Goal: Complete application form

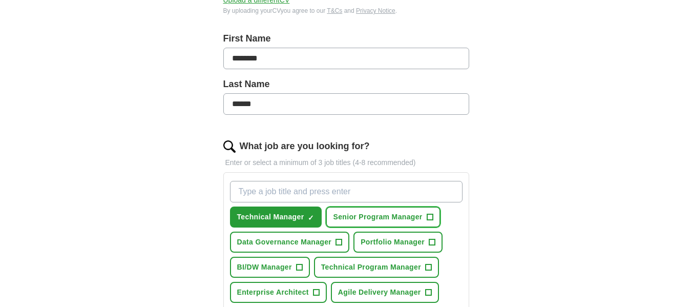
click at [419, 218] on span "Senior Program Manager" at bounding box center [377, 217] width 89 height 11
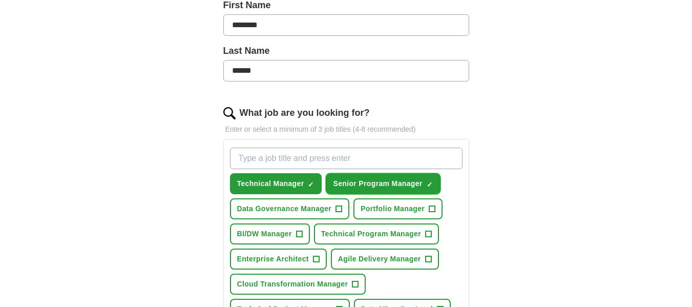
scroll to position [256, 0]
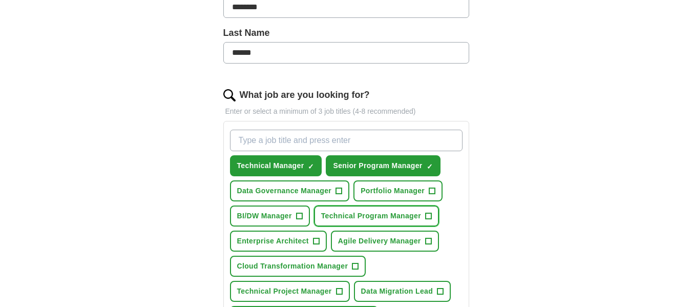
click at [419, 220] on span "Technical Program Manager" at bounding box center [371, 216] width 100 height 11
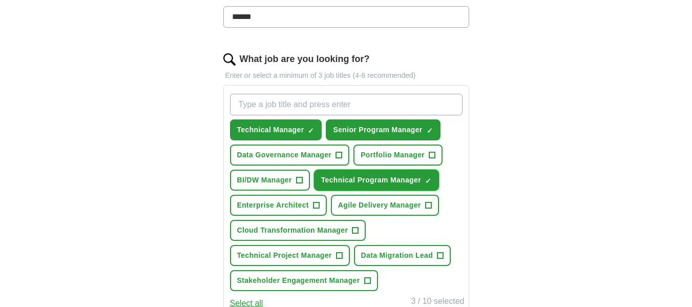
scroll to position [308, 0]
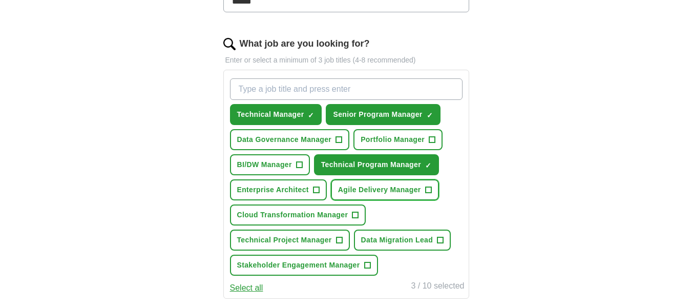
click at [398, 194] on span "Agile Delivery Manager" at bounding box center [379, 190] width 83 height 11
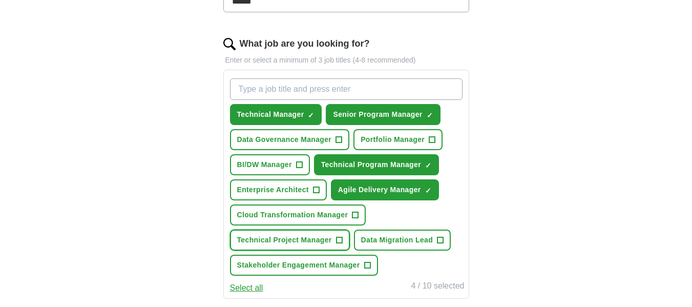
click at [327, 242] on span "Technical Project Manager" at bounding box center [284, 240] width 95 height 11
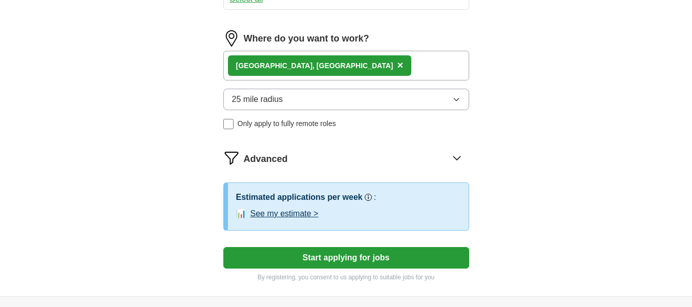
scroll to position [615, 0]
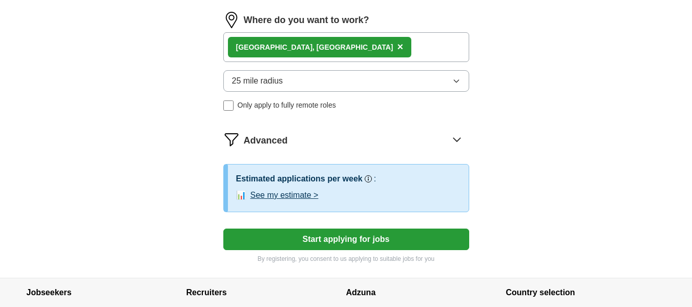
click at [455, 83] on icon "button" at bounding box center [457, 81] width 8 height 8
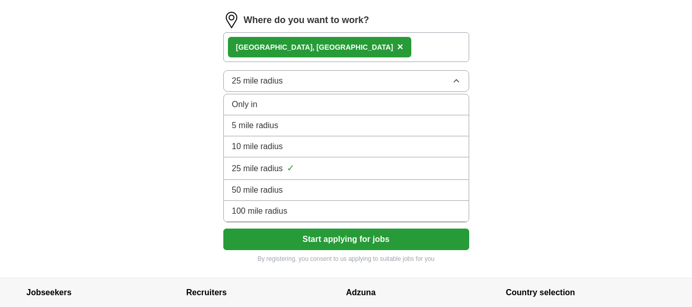
click at [295, 191] on div "50 mile radius" at bounding box center [346, 190] width 229 height 12
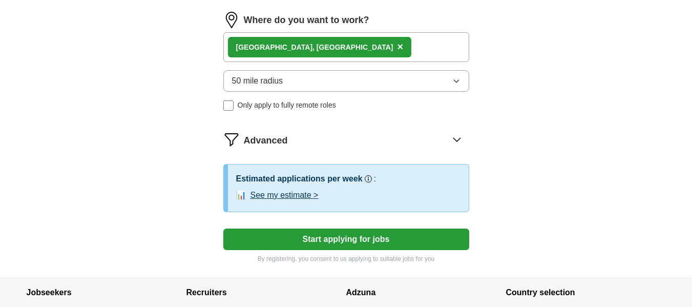
click at [458, 86] on button "50 mile radius" at bounding box center [346, 81] width 246 height 22
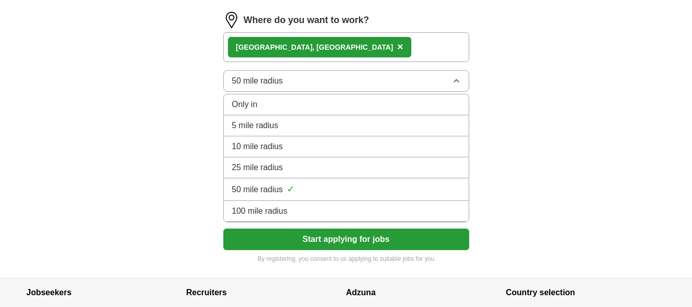
click at [341, 216] on div "100 mile radius" at bounding box center [346, 211] width 229 height 12
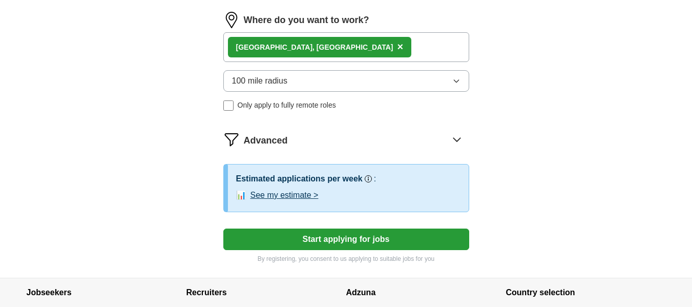
click at [358, 241] on button "Start applying for jobs" at bounding box center [346, 240] width 246 height 22
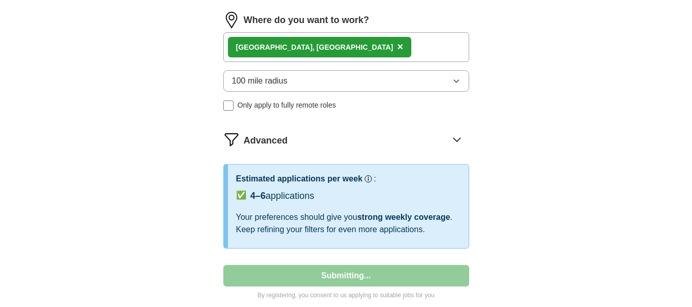
select select "**"
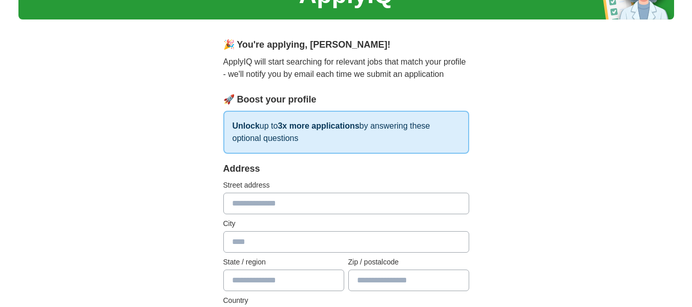
scroll to position [154, 0]
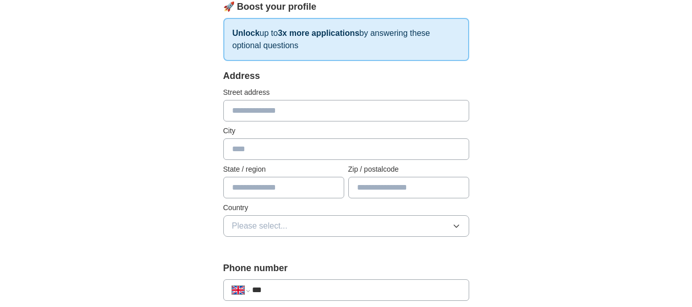
click at [320, 112] on input "text" at bounding box center [346, 111] width 246 height 22
type input "**********"
type input "********"
type input "*********"
type input "*******"
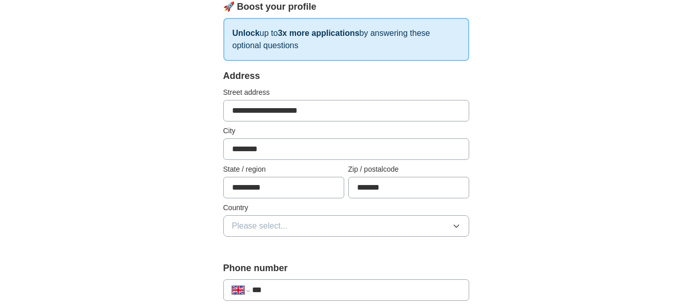
click at [458, 227] on icon "button" at bounding box center [457, 226] width 8 height 8
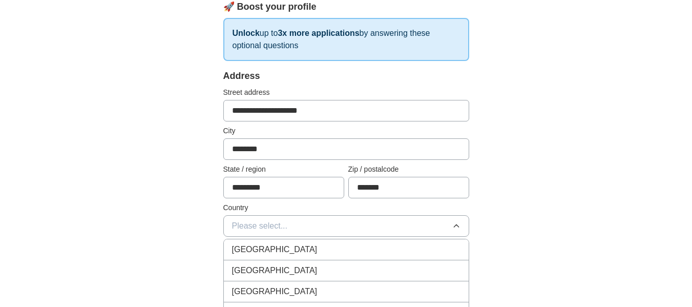
click at [357, 254] on div "[GEOGRAPHIC_DATA]" at bounding box center [346, 249] width 229 height 12
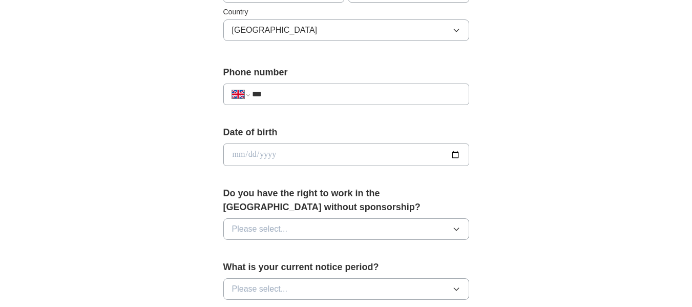
scroll to position [359, 0]
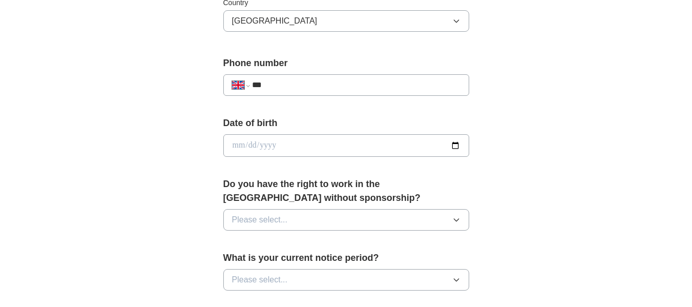
click at [455, 146] on input "date" at bounding box center [346, 145] width 246 height 23
type input "**********"
click at [457, 221] on icon "button" at bounding box center [456, 220] width 5 height 3
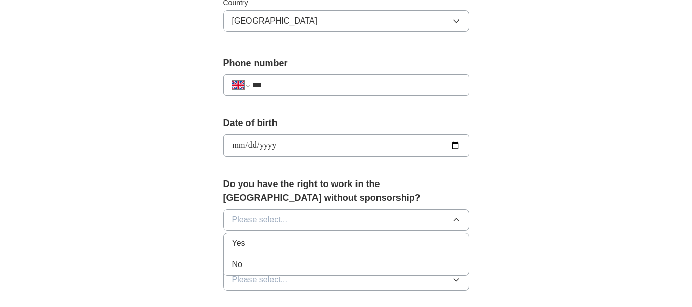
click at [264, 240] on div "Yes" at bounding box center [346, 243] width 229 height 12
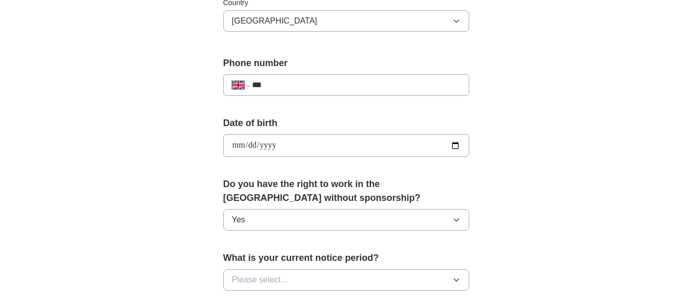
scroll to position [410, 0]
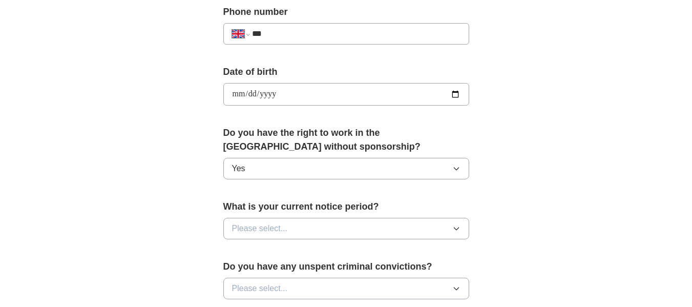
click at [454, 230] on icon "button" at bounding box center [457, 229] width 8 height 8
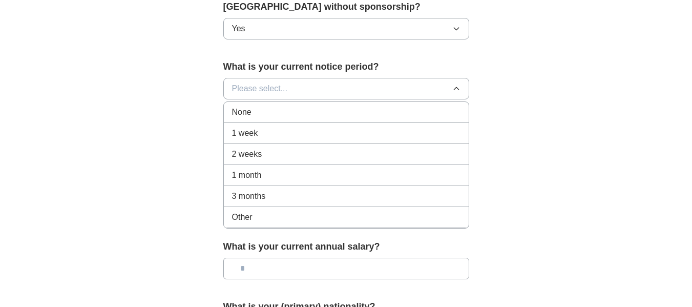
scroll to position [564, 0]
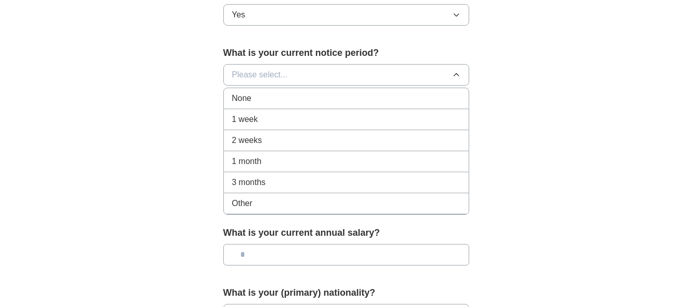
click at [309, 210] on li "Other" at bounding box center [346, 203] width 245 height 21
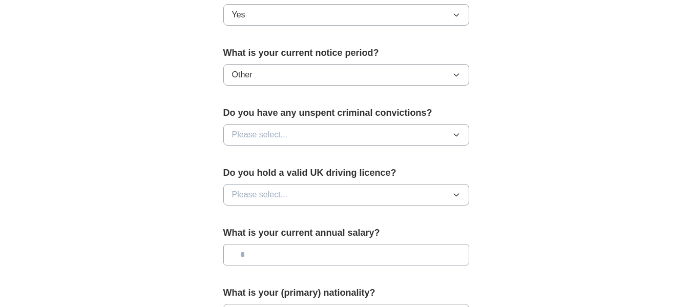
click at [456, 138] on icon "button" at bounding box center [457, 135] width 8 height 8
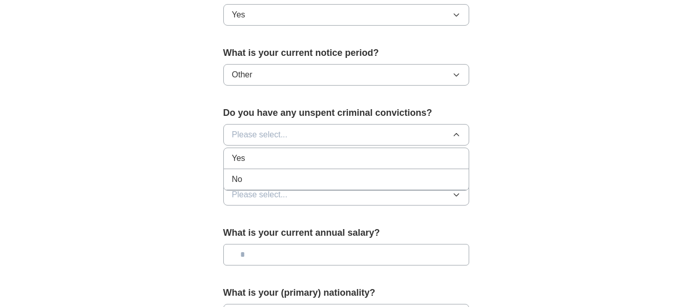
click at [274, 175] on div "No" at bounding box center [346, 179] width 229 height 12
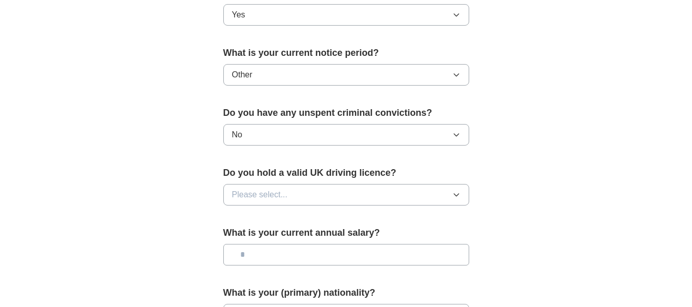
click at [455, 193] on icon "button" at bounding box center [457, 195] width 8 height 8
click at [287, 215] on div "Yes" at bounding box center [346, 218] width 229 height 12
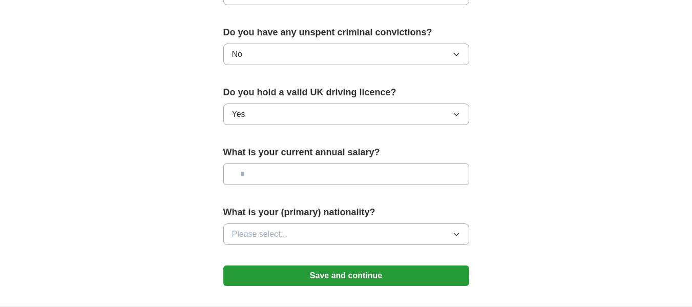
scroll to position [666, 0]
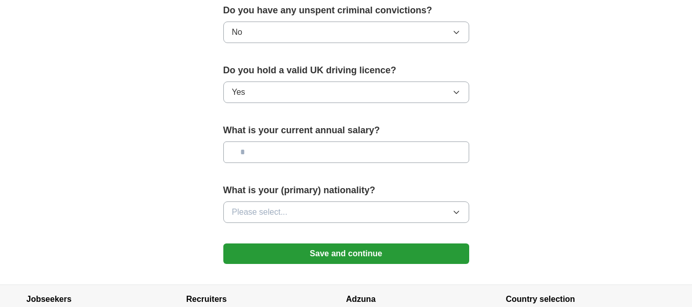
click at [248, 153] on input "text" at bounding box center [346, 152] width 246 height 22
type input "*******"
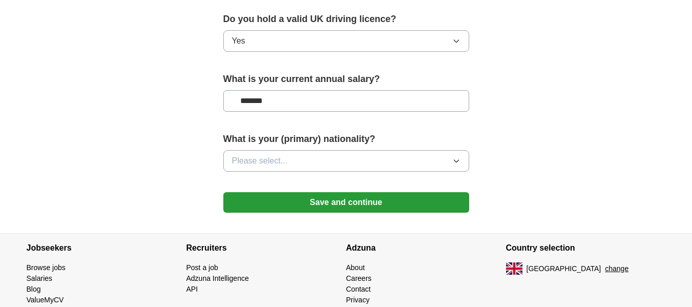
scroll to position [758, 0]
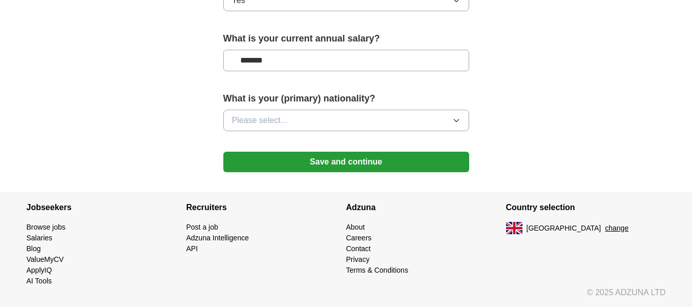
click at [458, 118] on icon "button" at bounding box center [457, 120] width 8 height 8
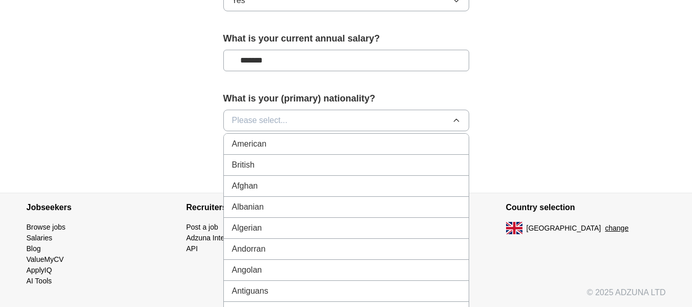
click at [385, 166] on div "British" at bounding box center [346, 165] width 229 height 12
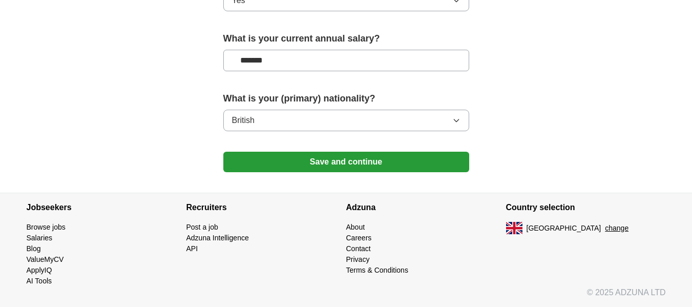
click at [370, 167] on button "Save and continue" at bounding box center [346, 162] width 246 height 21
